Goal: Information Seeking & Learning: Learn about a topic

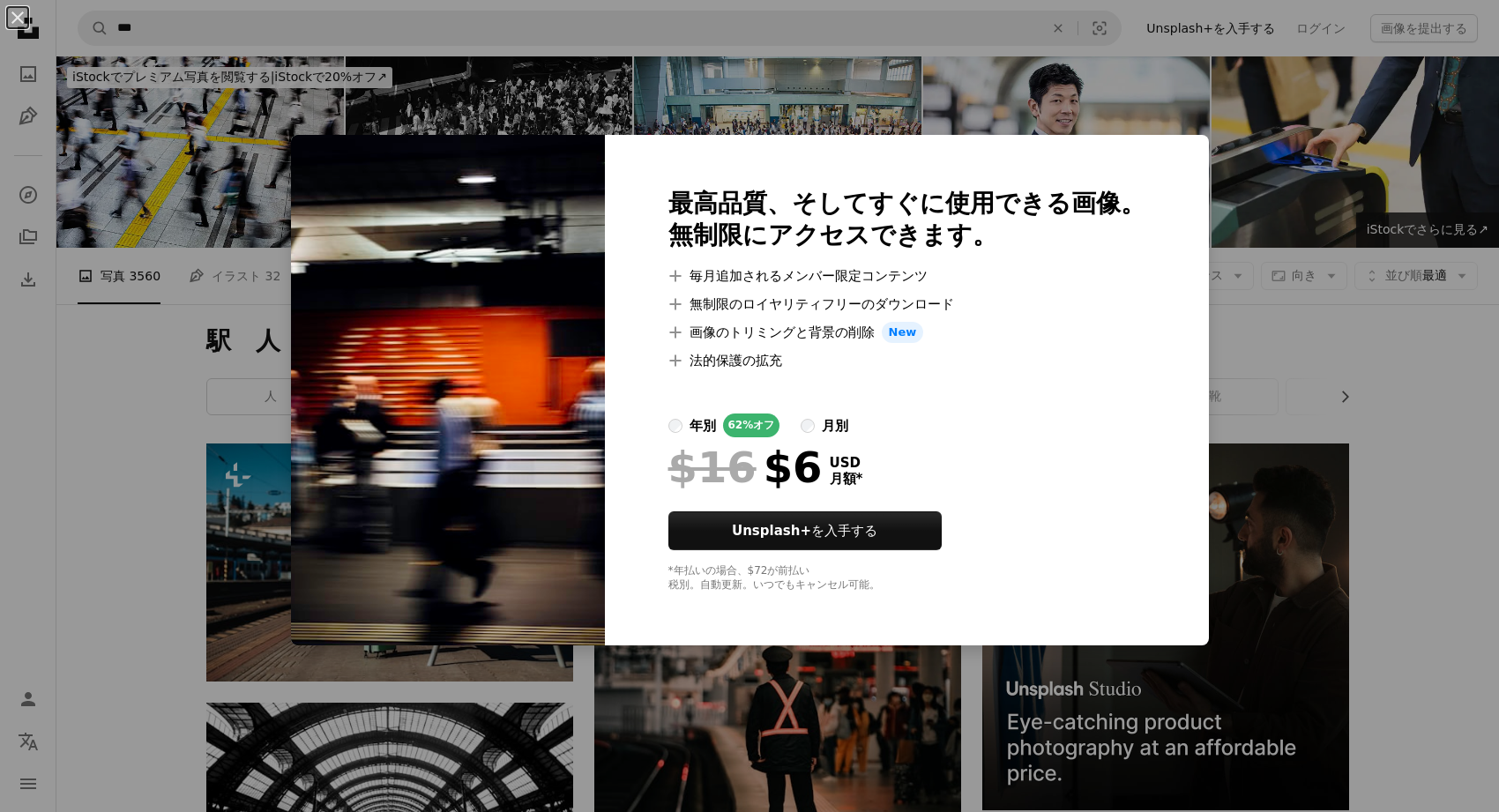
scroll to position [7089, 0]
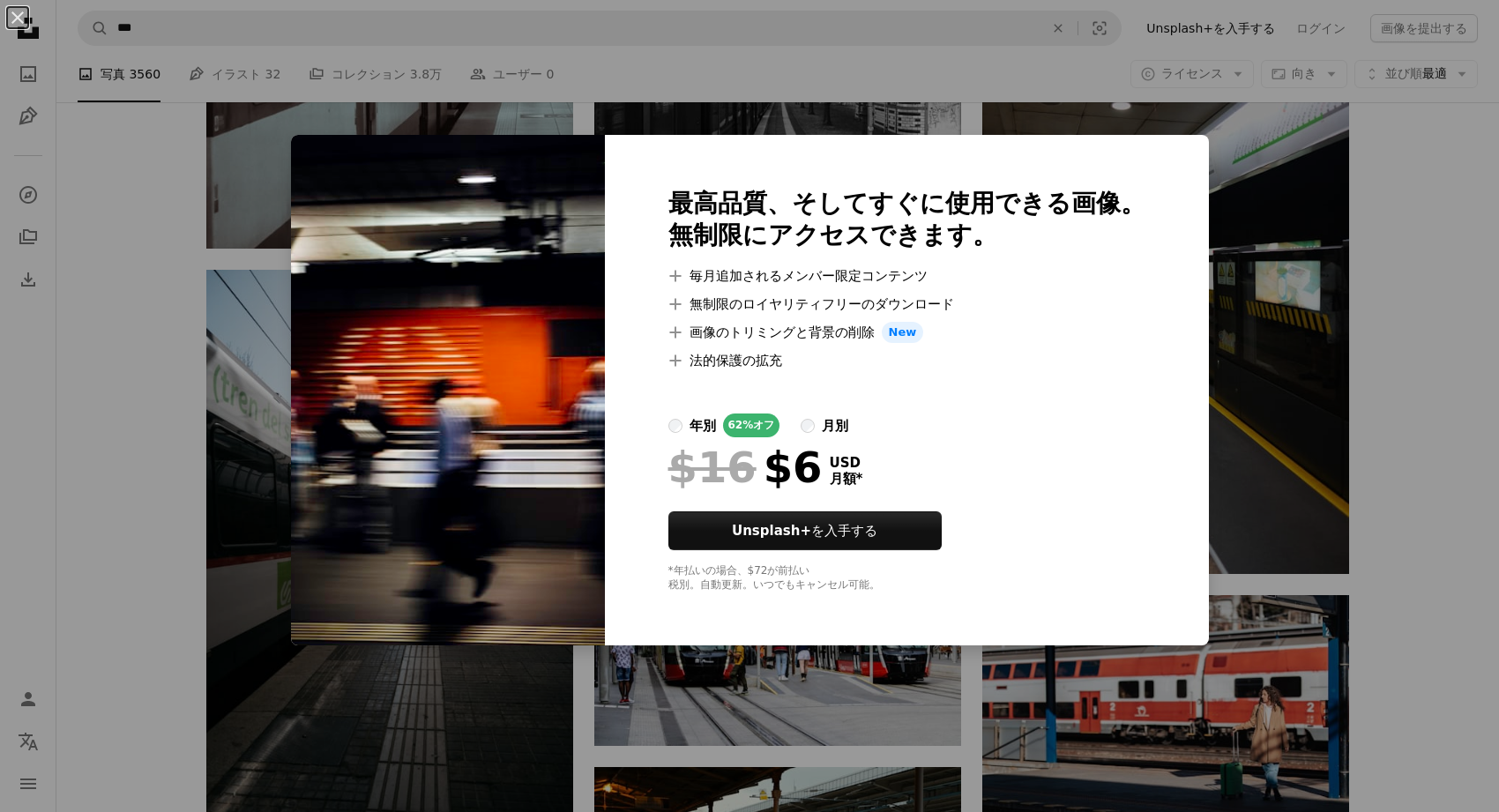
click at [247, 284] on div "An X shape 最高品質、そしてすぐに使用できる画像。 無制限にアクセスできます。 A plus sign 毎月追加されるメンバー限定コンテンツ A p…" at bounding box center [750, 406] width 1499 height 812
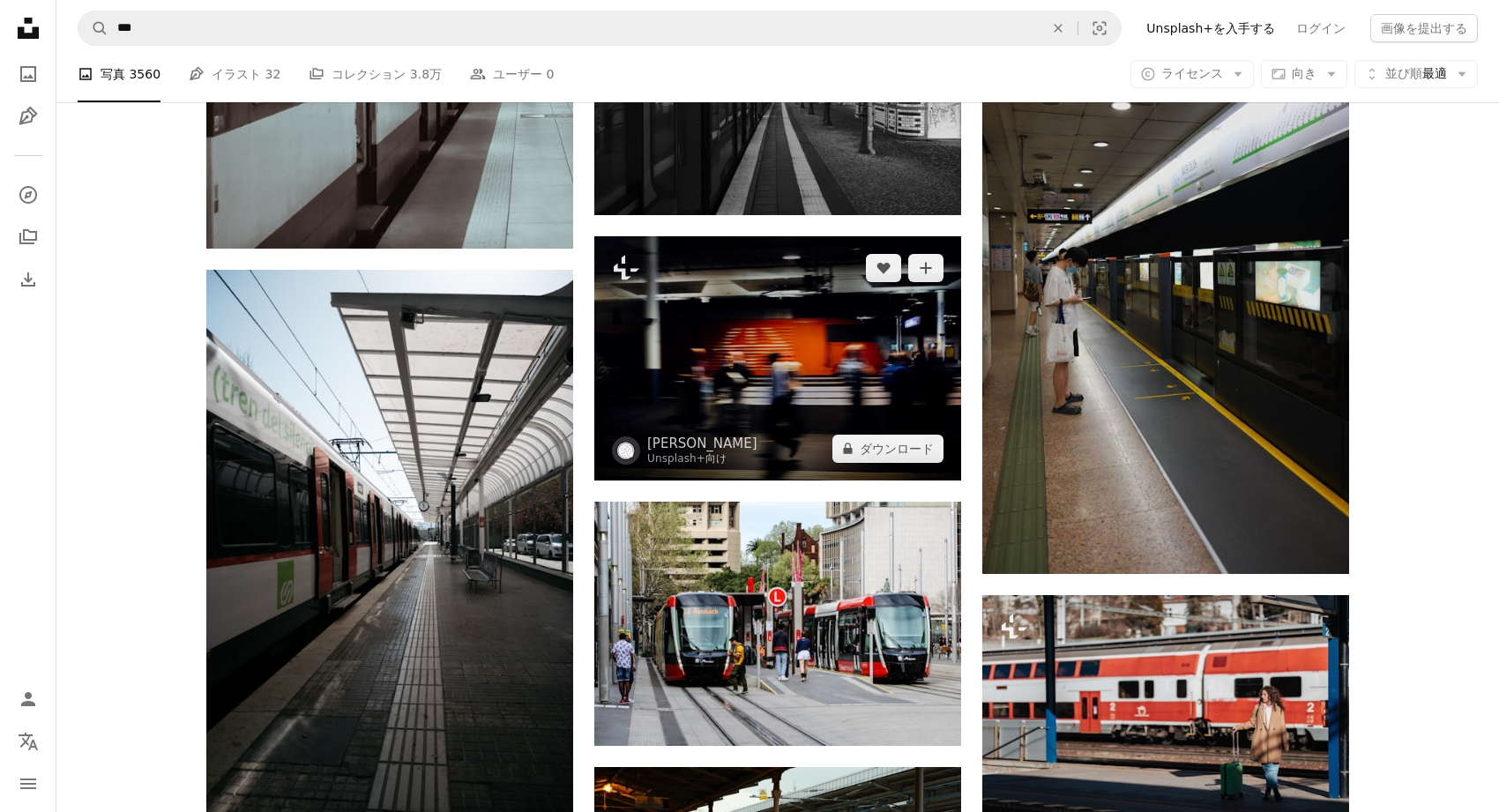
click at [706, 344] on img at bounding box center [778, 358] width 367 height 244
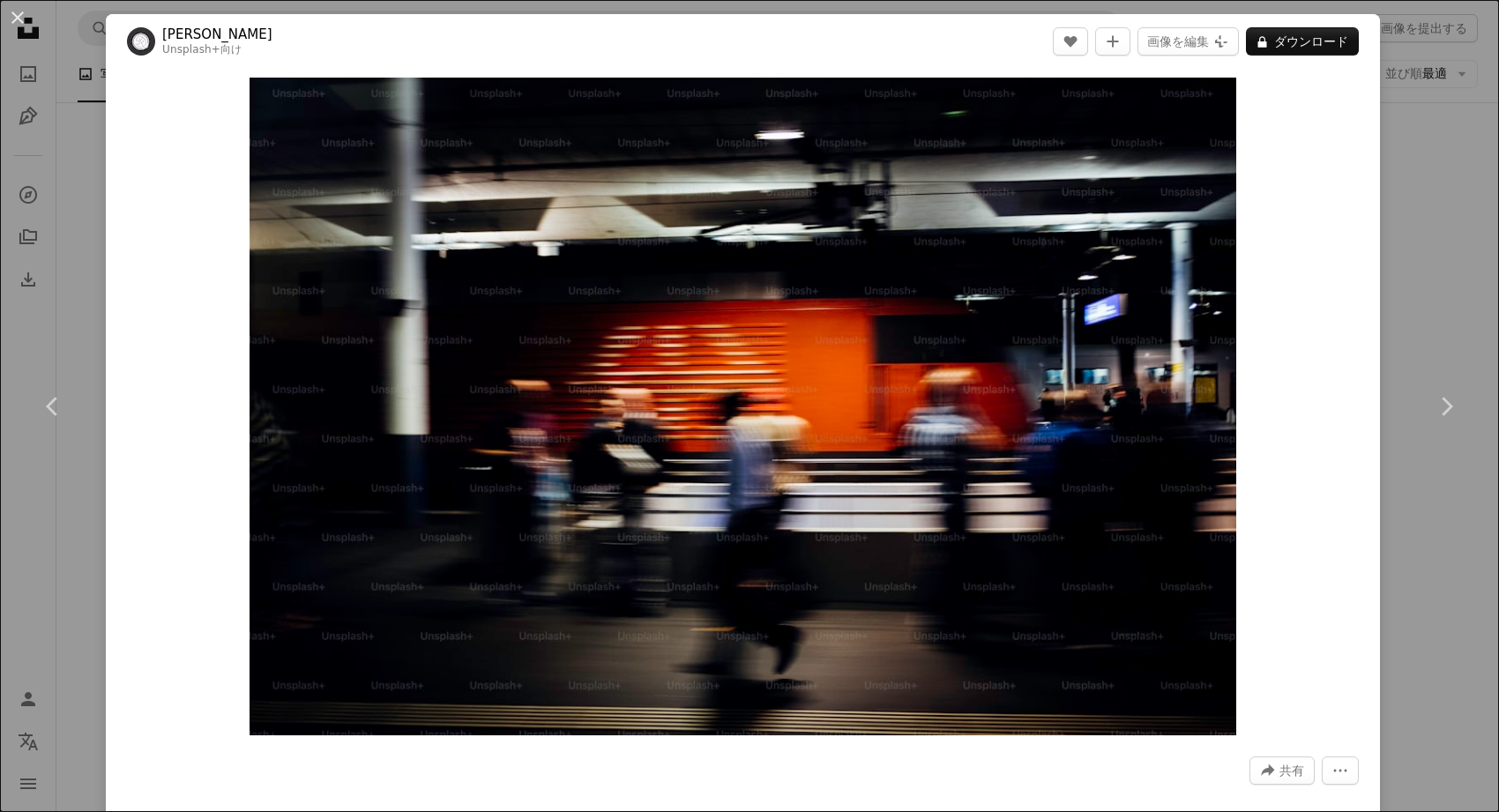
click at [1465, 270] on div "An X shape Chevron left Chevron right [PERSON_NAME] Unsplash+ 向け A heart A plus…" at bounding box center [750, 406] width 1499 height 812
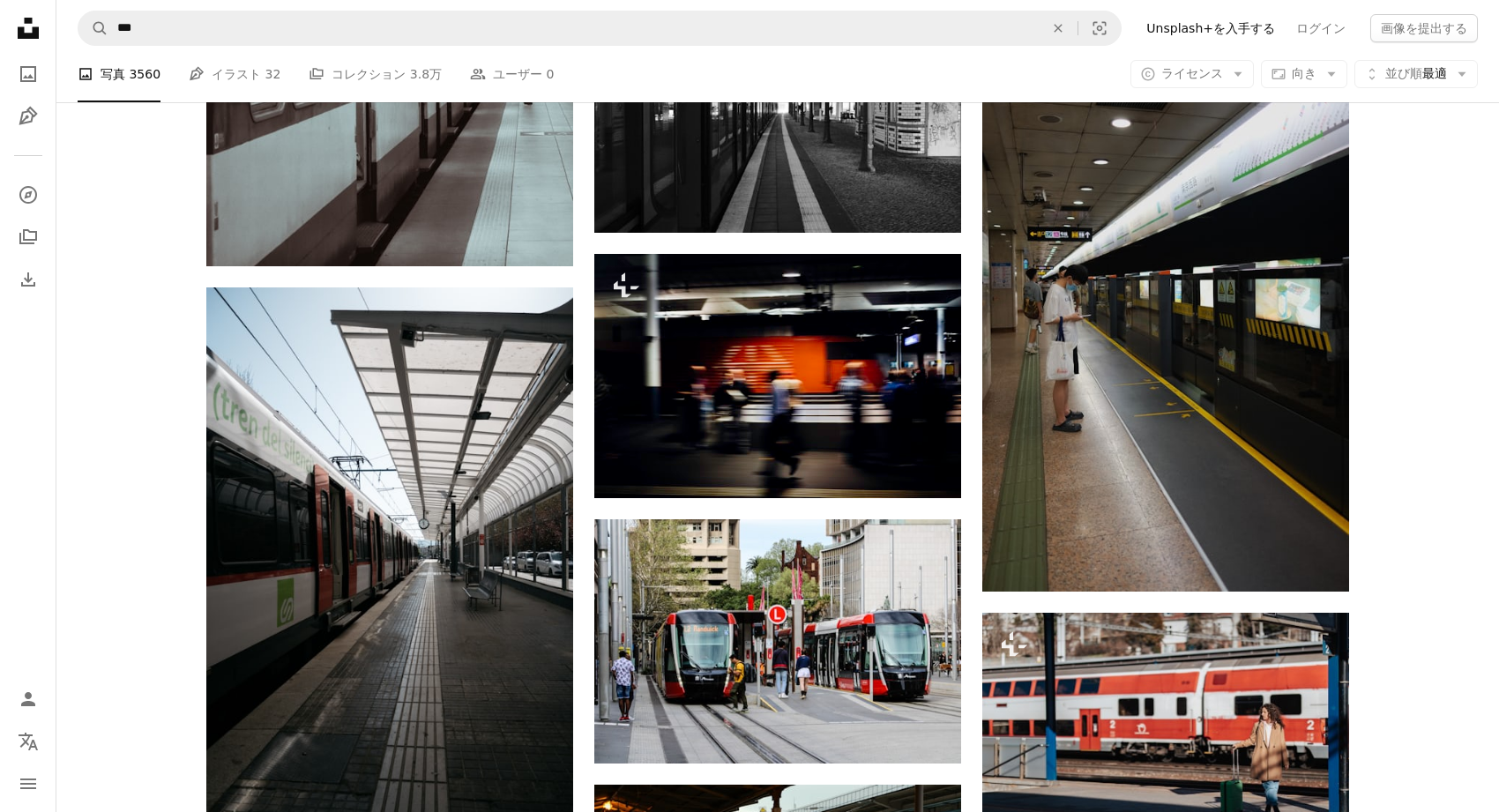
scroll to position [7065, 0]
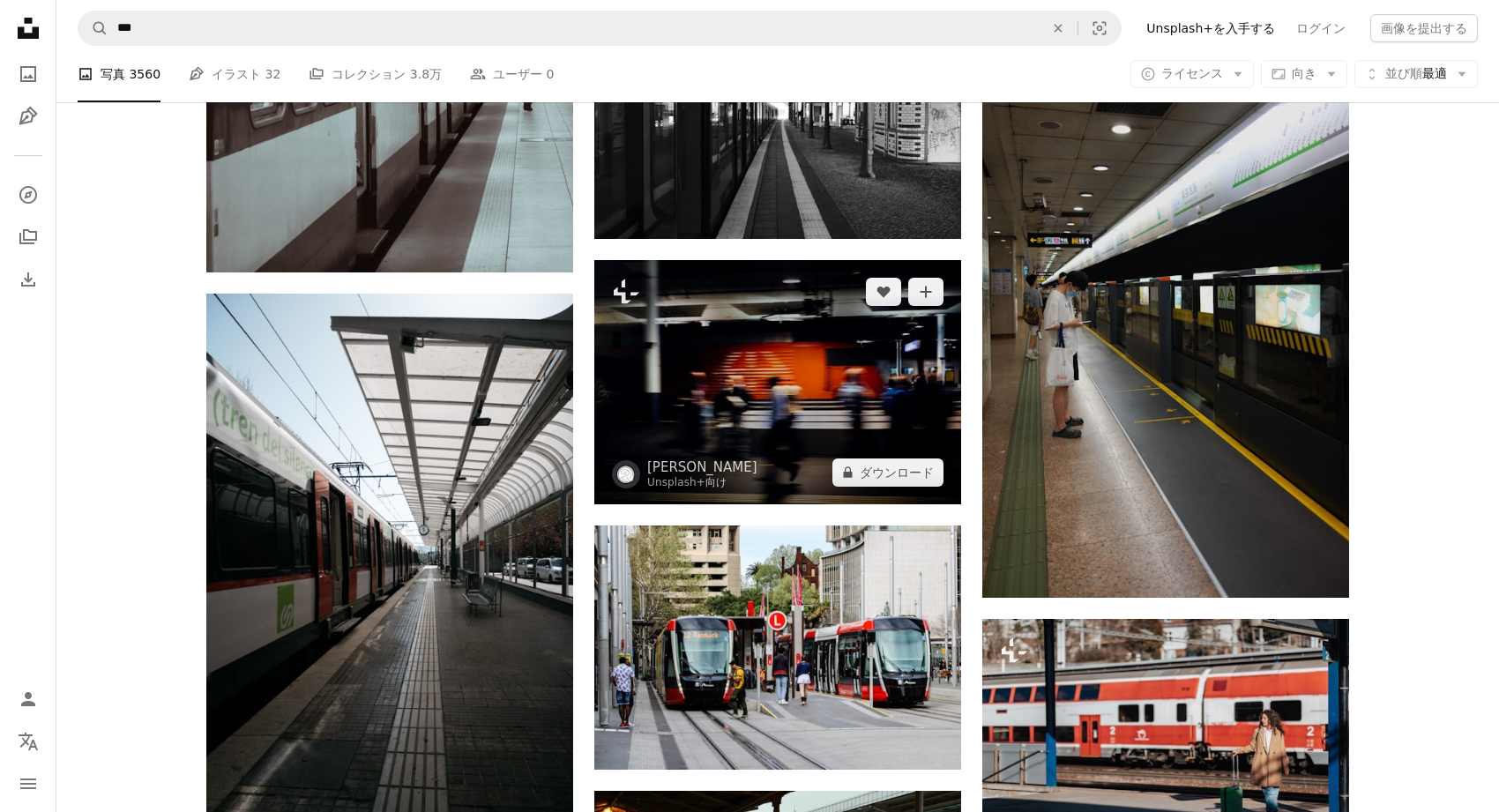
click at [875, 364] on img at bounding box center [778, 382] width 367 height 244
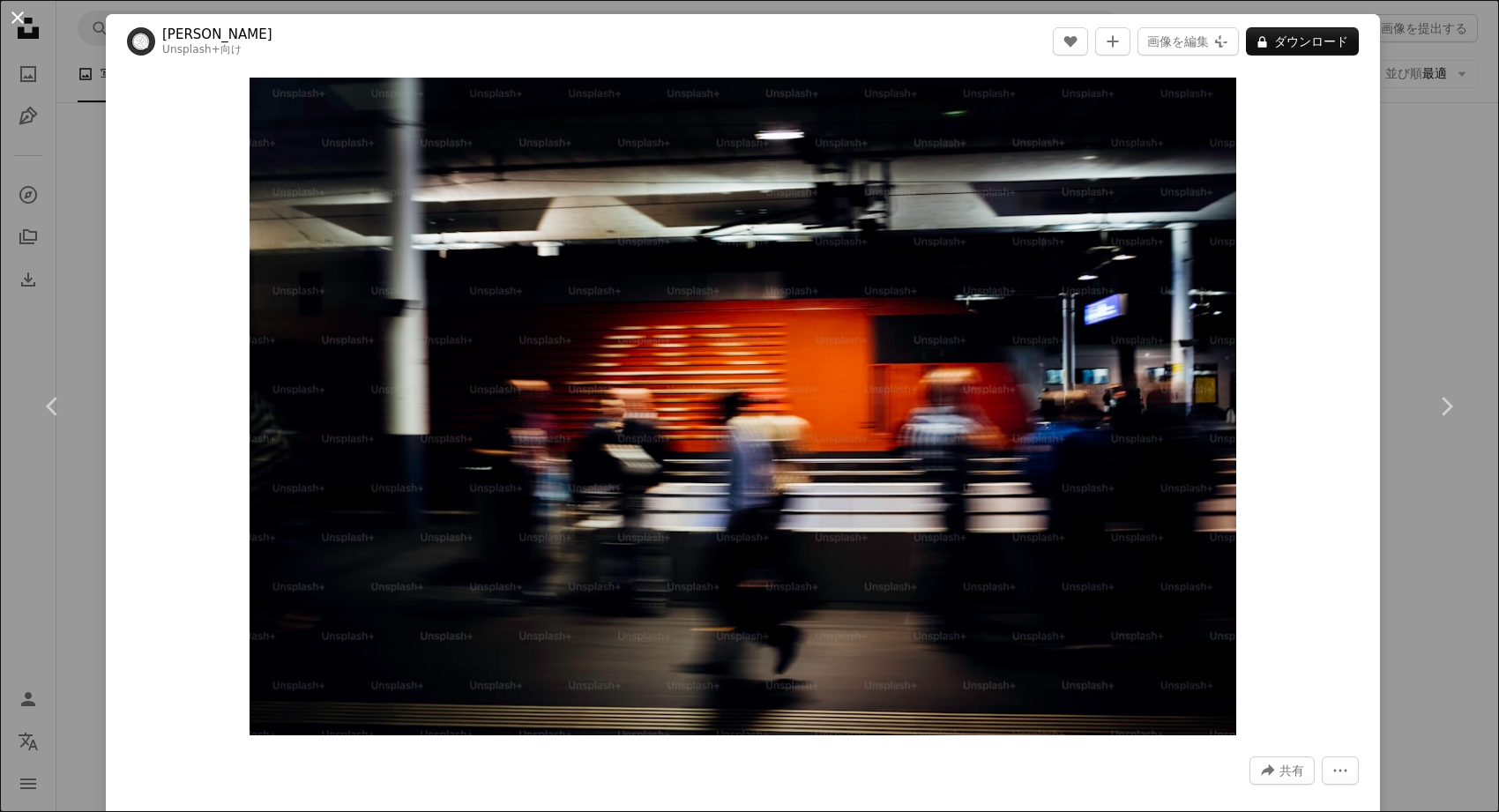
click at [28, 19] on button "An X shape" at bounding box center [18, 18] width 22 height 22
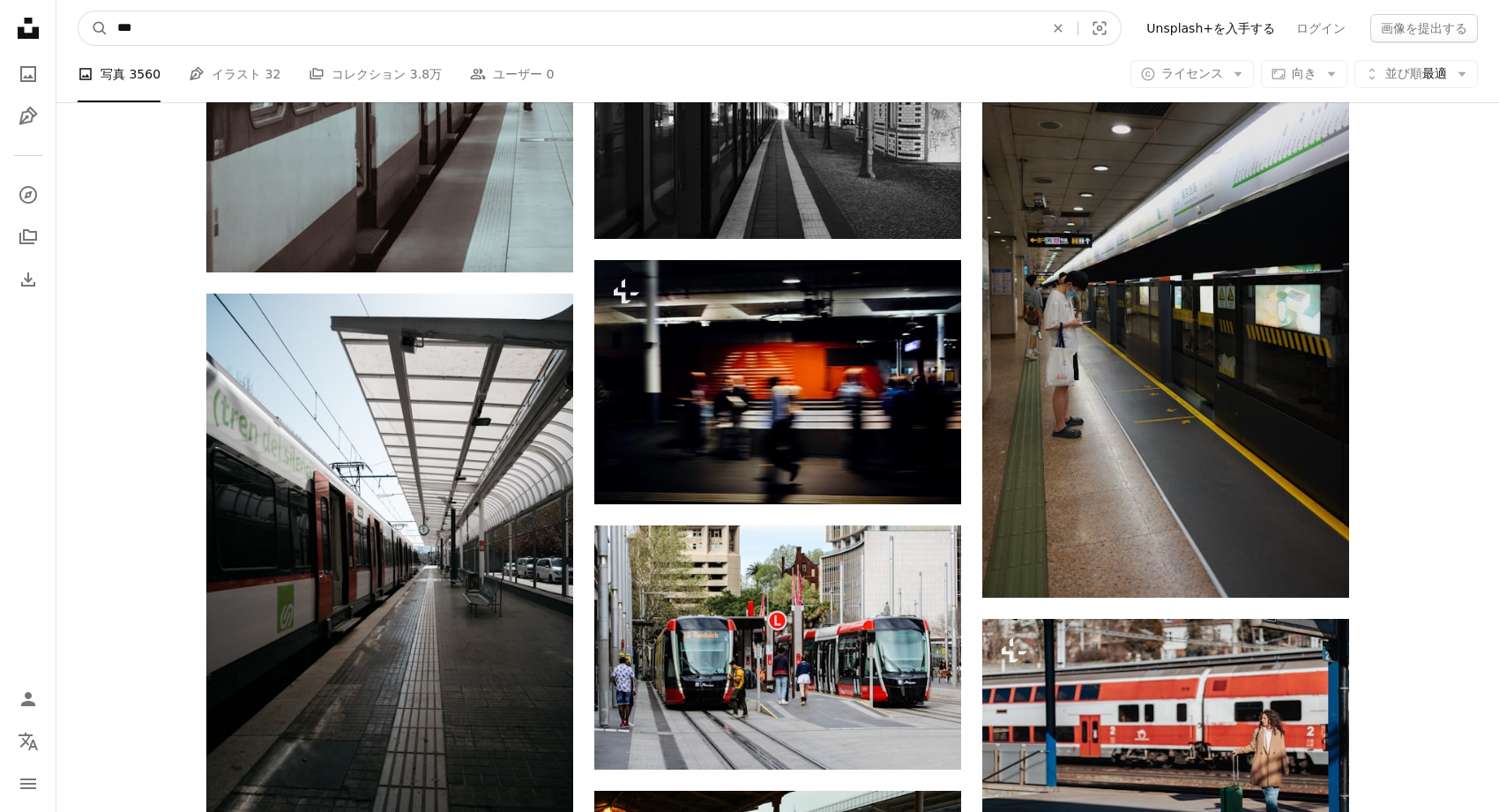
drag, startPoint x: 187, startPoint y: 30, endPoint x: 54, endPoint y: 7, distance: 135.0
click at [60, 13] on nav "A magnifying glass *** An X shape Visual search Filters Unsplash+を入手する ログイン 画像を…" at bounding box center [777, 27] width 1443 height 56
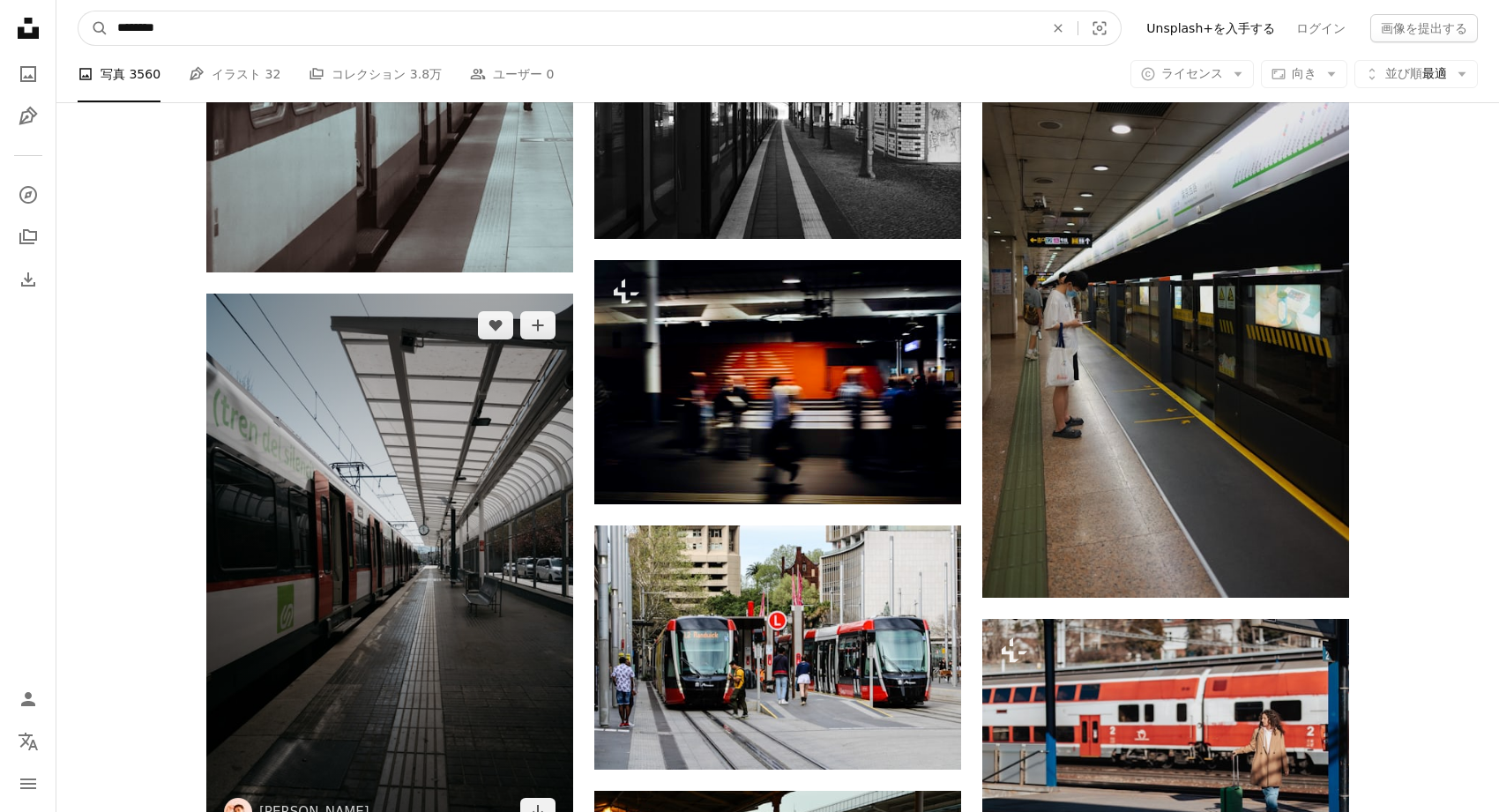
type input "****"
click button "A magnifying glass" at bounding box center [93, 28] width 30 height 33
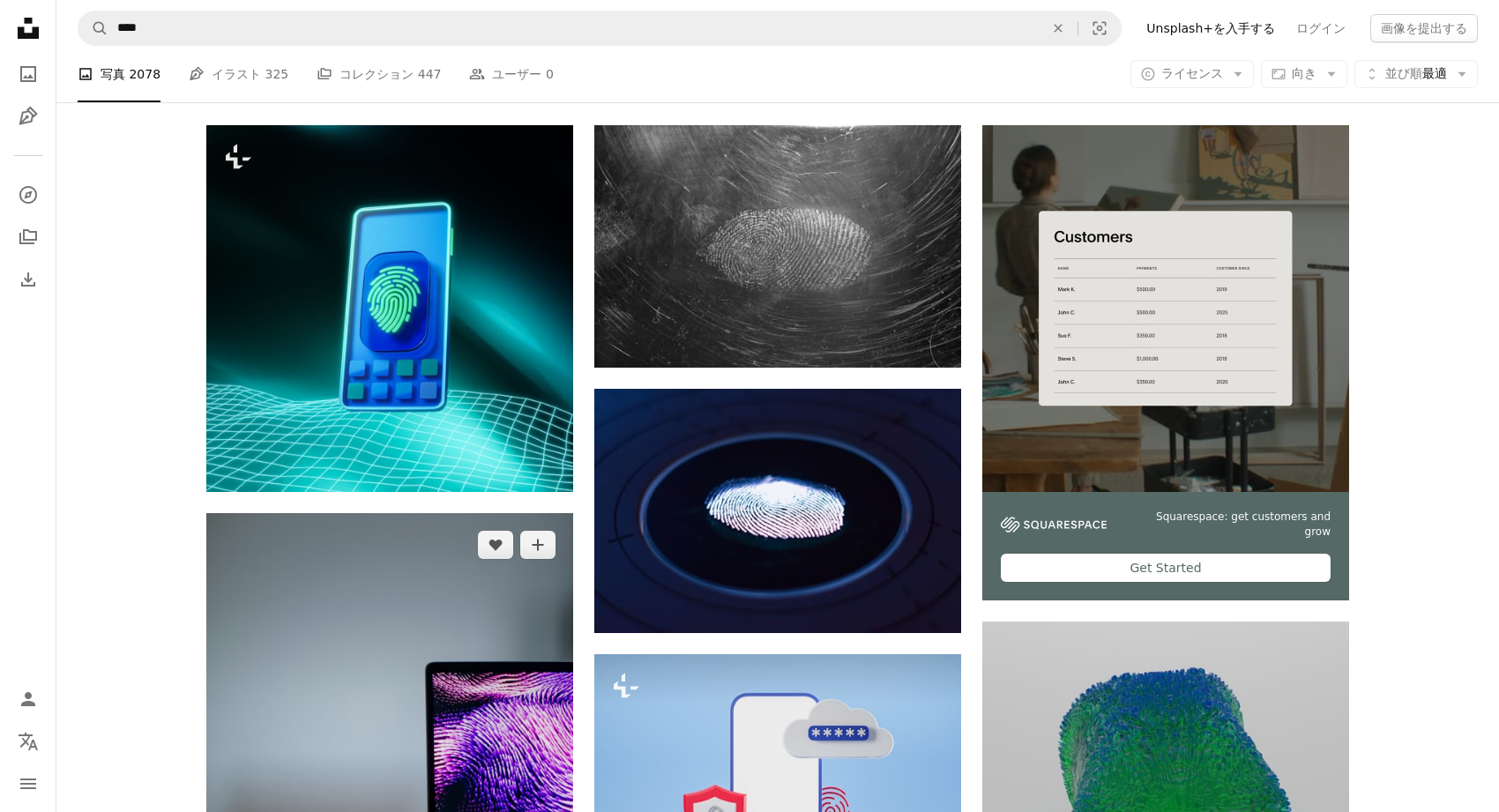
scroll to position [295, 0]
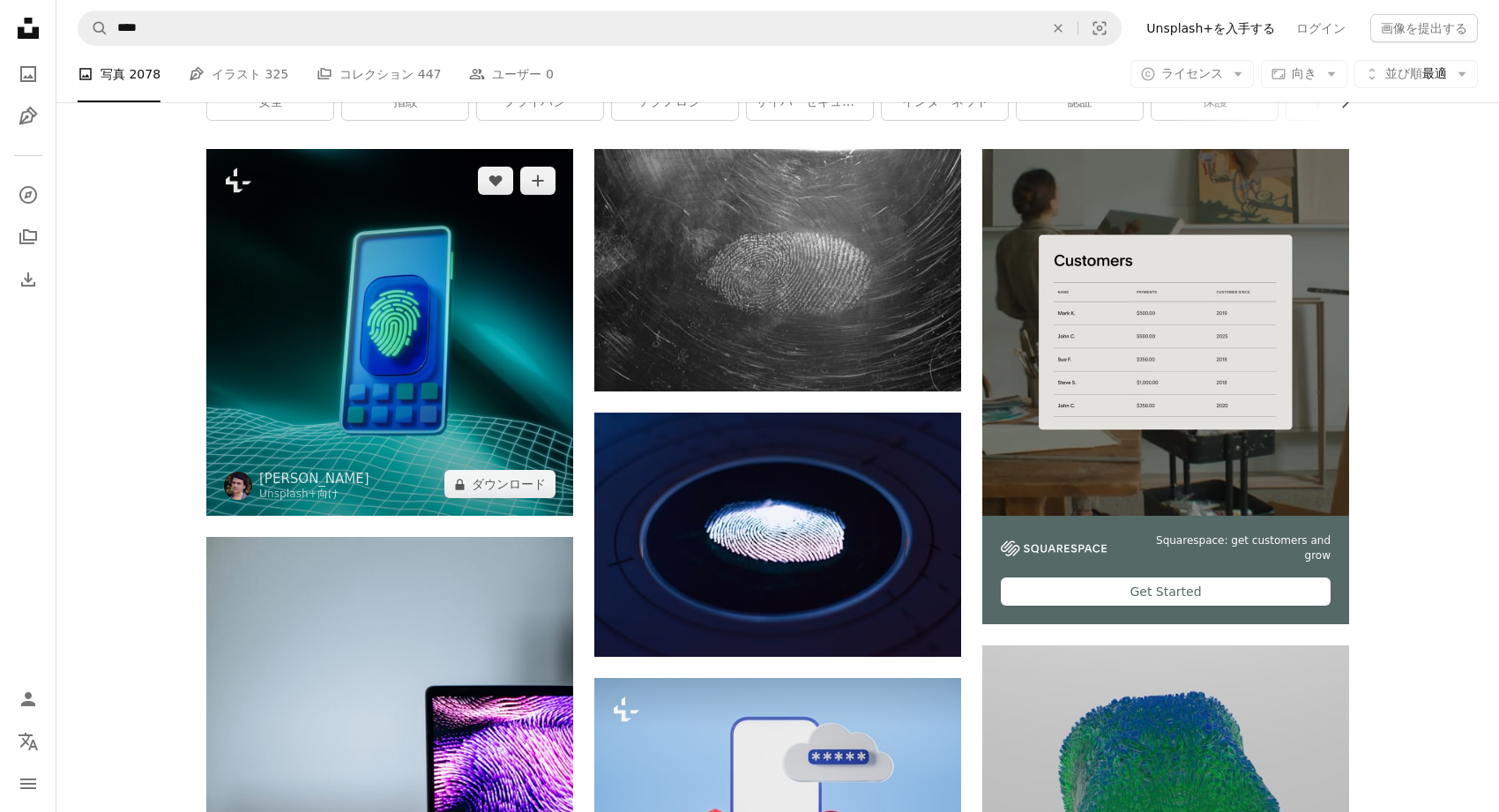
click at [419, 428] on img at bounding box center [390, 333] width 367 height 367
